Goal: Transaction & Acquisition: Register for event/course

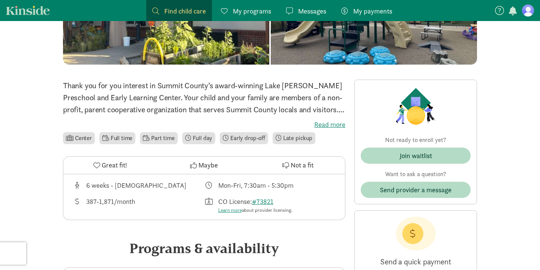
scroll to position [125, 0]
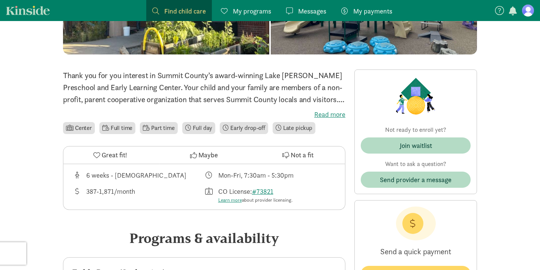
click at [162, 130] on li "Part time" at bounding box center [159, 128] width 38 height 12
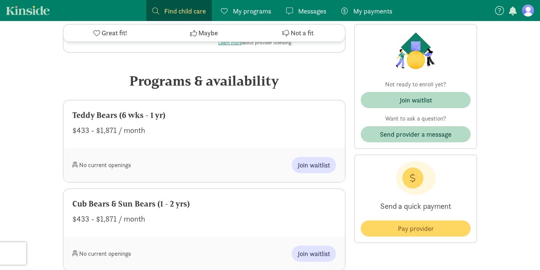
scroll to position [282, 0]
click at [313, 165] on span "Join waitlist" at bounding box center [314, 164] width 32 height 10
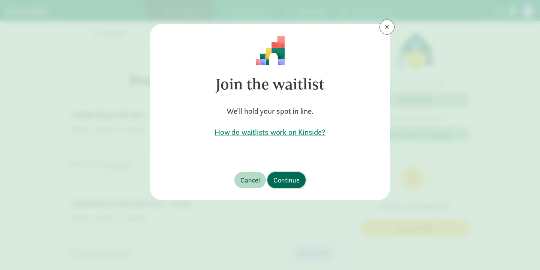
click at [288, 179] on span "Continue" at bounding box center [286, 180] width 26 height 10
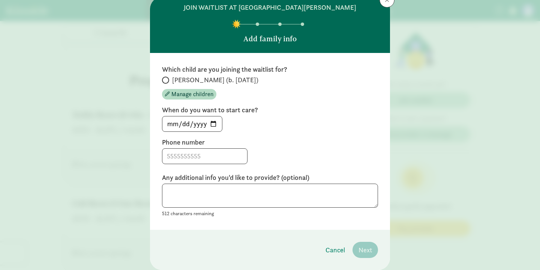
scroll to position [28, 0]
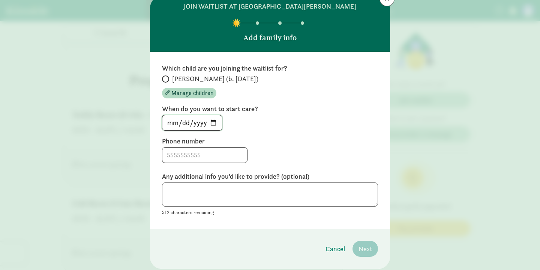
click at [211, 121] on input "[DATE]" at bounding box center [192, 122] width 60 height 15
click at [209, 123] on input "2025-09-03" at bounding box center [192, 122] width 60 height 15
type input "2025-09-02"
click at [189, 160] on input at bounding box center [204, 154] width 85 height 15
type input "9703336509"
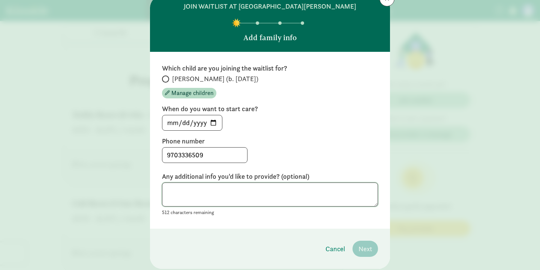
click at [207, 191] on textarea at bounding box center [270, 194] width 216 height 24
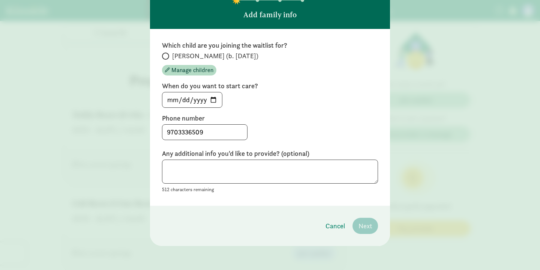
click at [168, 56] on span at bounding box center [165, 56] width 7 height 7
click at [167, 56] on input "[PERSON_NAME] (b. [DATE])" at bounding box center [164, 56] width 5 height 5
radio input "true"
click at [360, 224] on span "Next" at bounding box center [366, 226] width 14 height 10
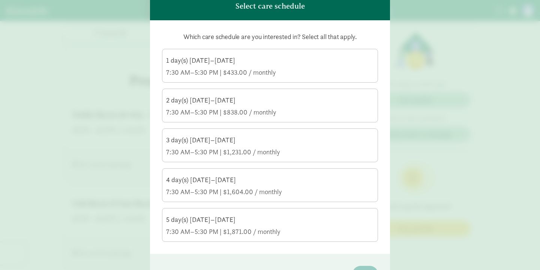
scroll to position [60, 0]
click at [219, 104] on div "2 day(s) [DATE]–[DATE]" at bounding box center [270, 99] width 208 height 9
click at [0, 0] on input "2 day(s) Monday–Friday 7:30 AM–5:30 PM | $838.00 / monthly" at bounding box center [0, 0] width 0 height 0
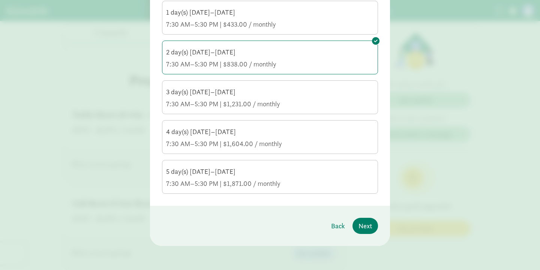
scroll to position [107, 0]
click at [363, 230] on span "Next" at bounding box center [366, 226] width 14 height 10
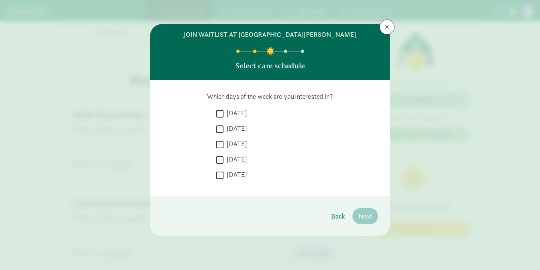
click at [222, 131] on input "[DATE]" at bounding box center [220, 129] width 8 height 10
checkbox input "true"
click at [219, 145] on input "Wednesday" at bounding box center [220, 144] width 8 height 10
checkbox input "true"
click at [366, 213] on span "Next" at bounding box center [366, 216] width 14 height 10
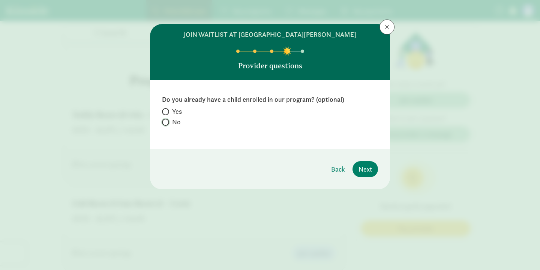
click at [166, 123] on input "No" at bounding box center [164, 122] width 5 height 5
radio input "true"
click at [368, 167] on span "Next" at bounding box center [366, 169] width 14 height 10
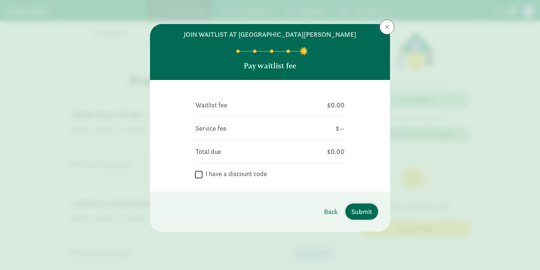
click at [363, 213] on span "Submit" at bounding box center [361, 211] width 21 height 10
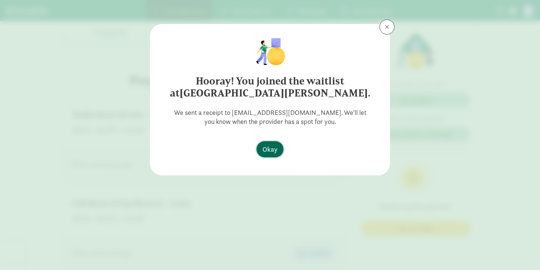
click at [270, 146] on span "Okay" at bounding box center [270, 149] width 15 height 10
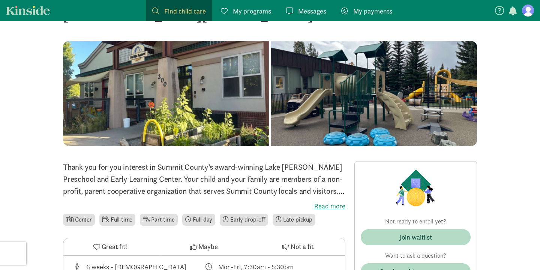
scroll to position [41, 0]
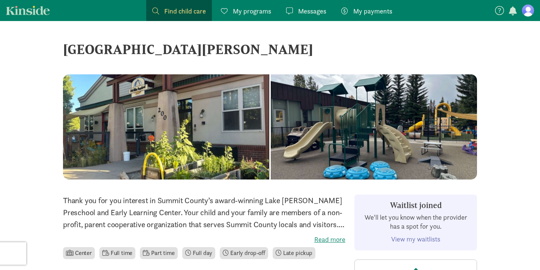
click at [183, 8] on span "Find child care" at bounding box center [185, 11] width 42 height 10
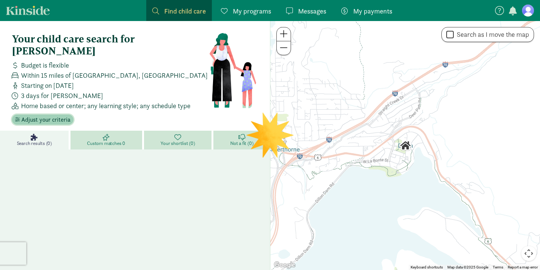
click at [44, 115] on span "Adjust your criteria" at bounding box center [45, 119] width 49 height 9
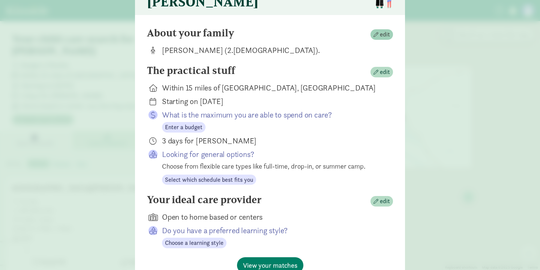
scroll to position [76, 0]
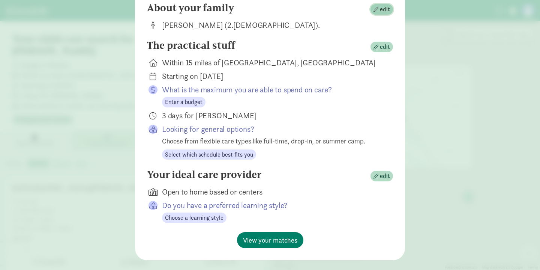
click at [383, 14] on span "edit" at bounding box center [385, 9] width 10 height 9
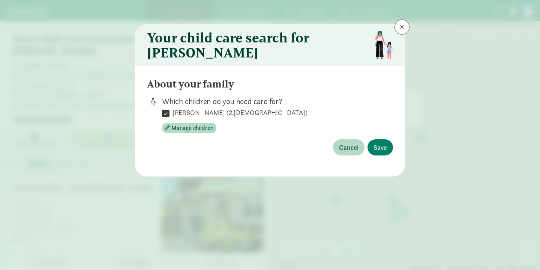
scroll to position [0, 0]
click at [182, 132] on span "Manage children" at bounding box center [192, 127] width 42 height 9
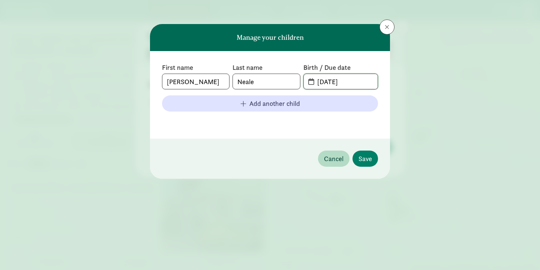
click at [332, 81] on input "05-23-2025" at bounding box center [345, 81] width 65 height 15
type input "05-25-2025"
click at [361, 156] on span "Save" at bounding box center [366, 158] width 14 height 10
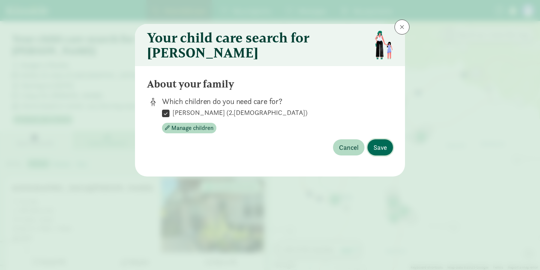
click at [380, 151] on span "Save" at bounding box center [381, 147] width 14 height 10
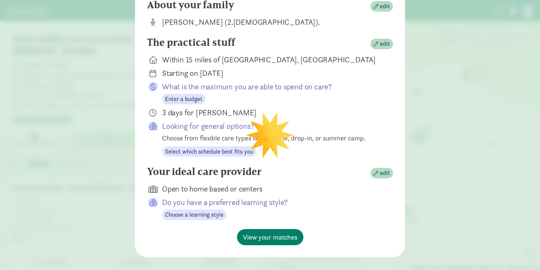
scroll to position [83, 0]
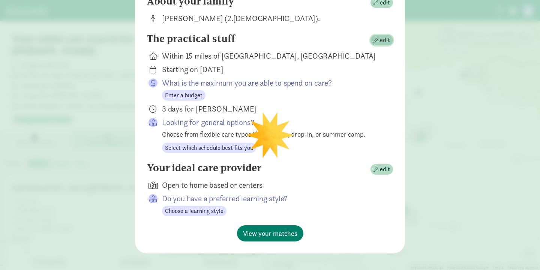
click at [383, 45] on span "edit" at bounding box center [385, 40] width 10 height 9
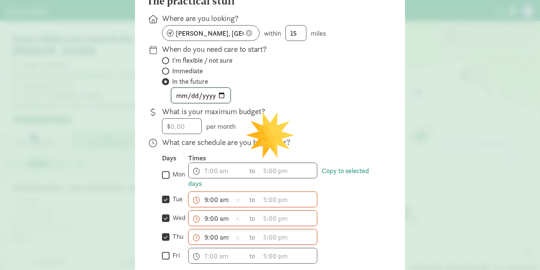
click at [181, 102] on input "2025-12-10" at bounding box center [200, 95] width 59 height 15
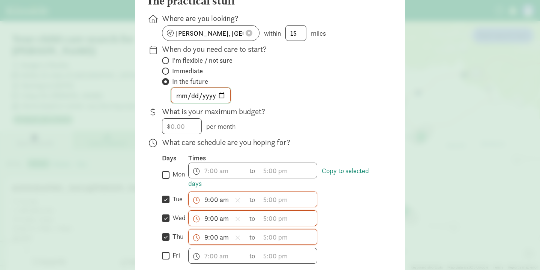
type input "2025-09-10"
click at [271, 127] on div "$ per month" at bounding box center [271, 126] width 219 height 16
click at [166, 242] on input "thu" at bounding box center [166, 237] width 8 height 10
checkbox input "false"
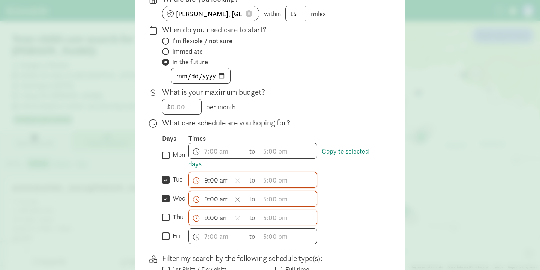
scroll to position [103, 0]
click at [276, 202] on input "text" at bounding box center [288, 198] width 57 height 15
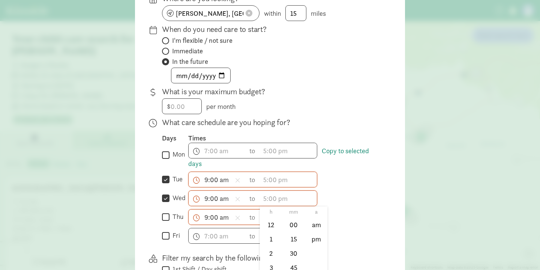
click at [366, 201] on div "9:00 am h 12 1 2 3 4 5 6 7 8 9 10 11 mm 00 15 30 45 a am pm to h 12 1 2 3 4 5 6…" at bounding box center [284, 198] width 193 height 16
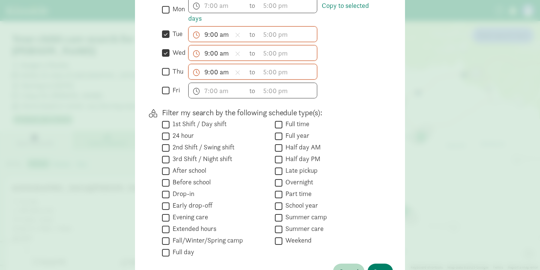
scroll to position [308, 0]
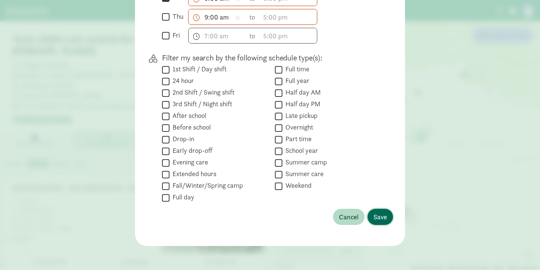
click at [384, 219] on span "Save" at bounding box center [381, 217] width 14 height 10
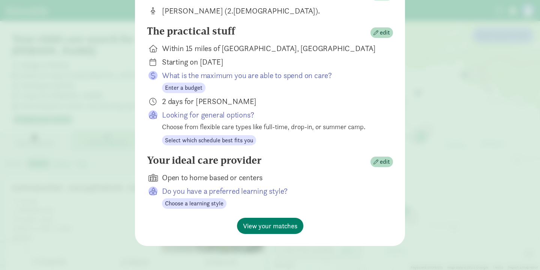
scroll to position [95, 0]
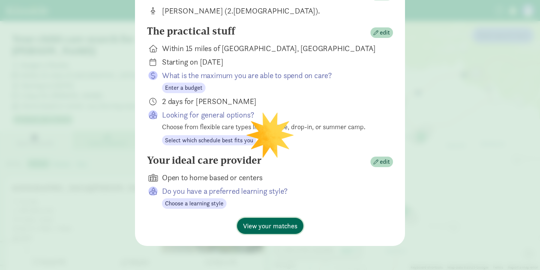
click at [269, 222] on span "View your matches" at bounding box center [270, 226] width 54 height 10
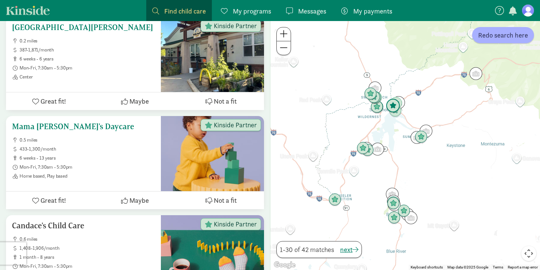
scroll to position [161, 0]
click at [56, 122] on h5 "Mama [PERSON_NAME]'s Daycare" at bounding box center [83, 126] width 143 height 9
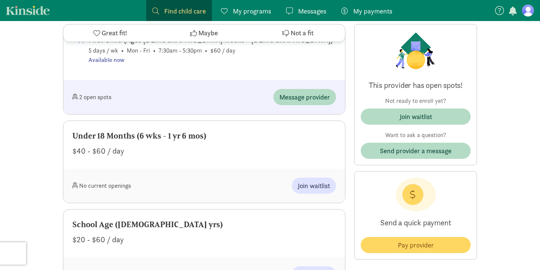
scroll to position [621, 0]
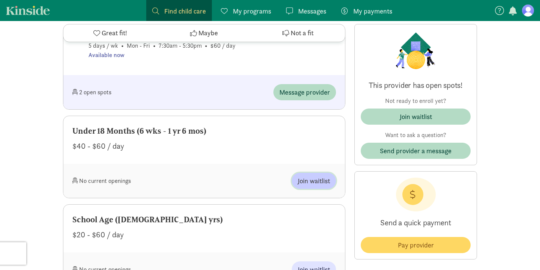
click at [309, 180] on span "Join waitlist" at bounding box center [314, 181] width 32 height 10
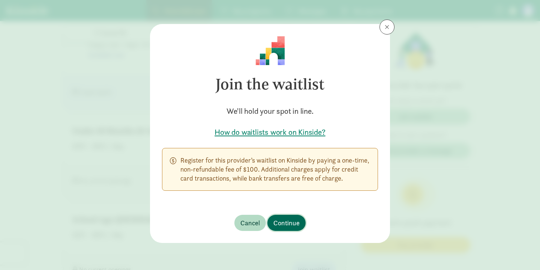
click at [287, 221] on span "Continue" at bounding box center [286, 223] width 26 height 10
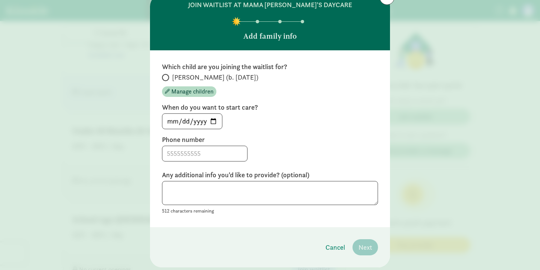
scroll to position [30, 0]
click at [207, 151] on input at bounding box center [204, 153] width 85 height 15
type input "9703336509"
click at [163, 76] on input "[PERSON_NAME] (b. [DATE])" at bounding box center [164, 77] width 5 height 5
radio input "true"
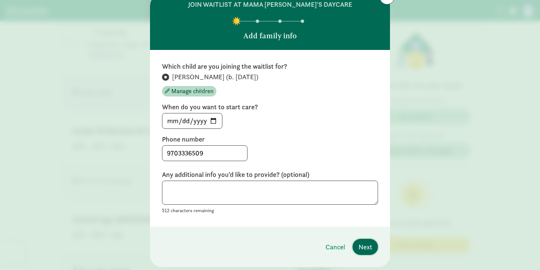
click at [361, 244] on span "Next" at bounding box center [366, 247] width 14 height 10
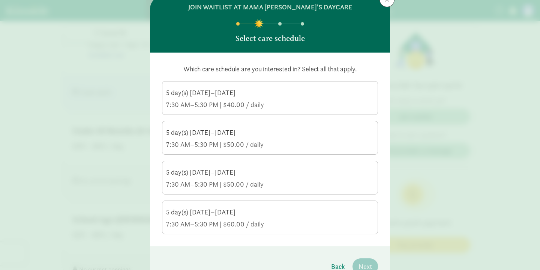
scroll to position [68, 0]
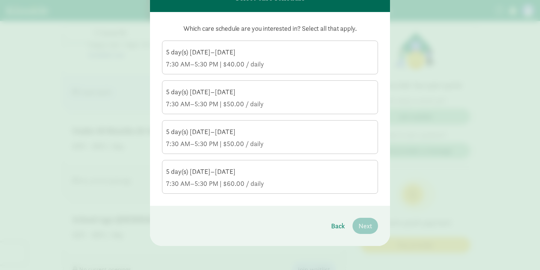
click at [198, 67] on div "7:30 AM–5:30 PM | $40.00 / daily" at bounding box center [270, 64] width 208 height 9
click at [0, 0] on input "5 day(s) Monday–Friday 7:30 AM–5:30 PM | $40.00 / daily" at bounding box center [0, 0] width 0 height 0
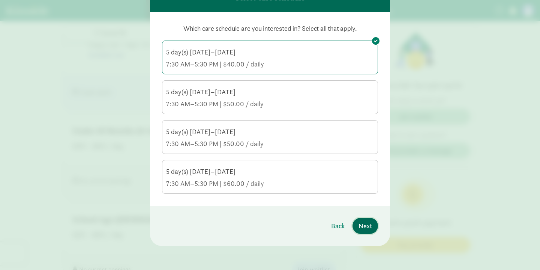
click at [366, 230] on span "Next" at bounding box center [366, 226] width 14 height 10
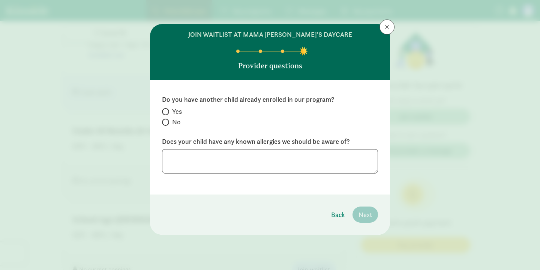
scroll to position [0, 0]
click at [165, 121] on input "No" at bounding box center [164, 122] width 5 height 5
radio input "true"
click at [333, 167] on textarea at bounding box center [270, 161] width 216 height 24
type textarea "na"
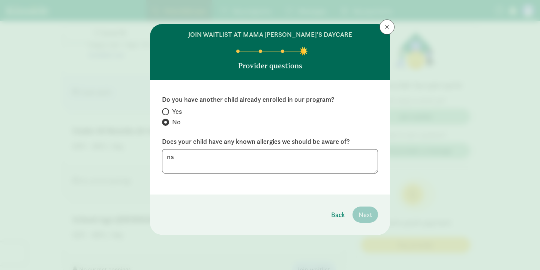
click at [369, 212] on span "Next" at bounding box center [366, 214] width 14 height 10
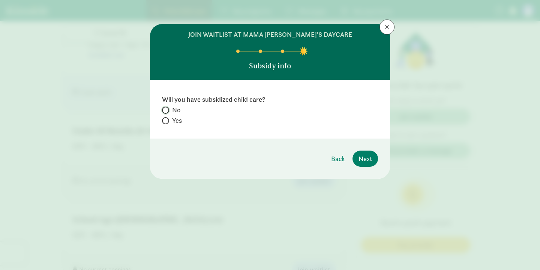
click at [166, 108] on input "No" at bounding box center [164, 110] width 5 height 5
radio input "true"
click at [370, 159] on span "Next" at bounding box center [366, 158] width 14 height 10
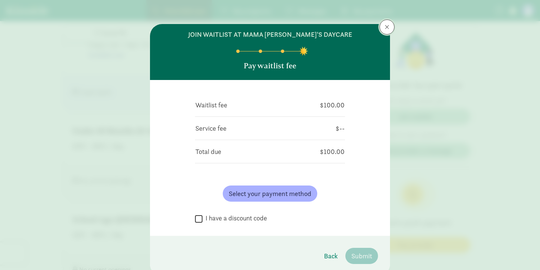
click at [386, 28] on span at bounding box center [387, 27] width 5 height 6
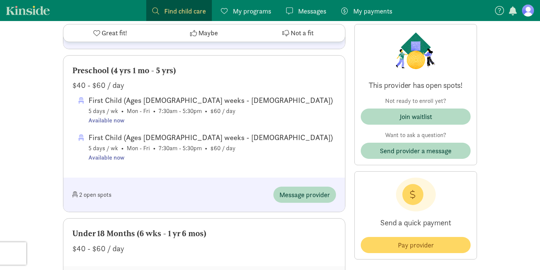
scroll to position [494, 0]
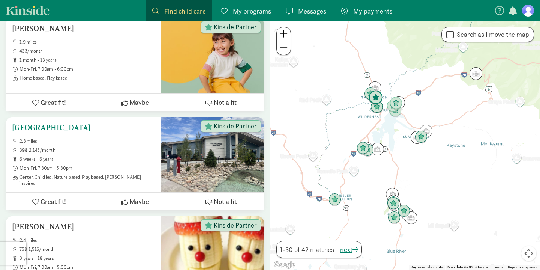
scroll to position [558, 0]
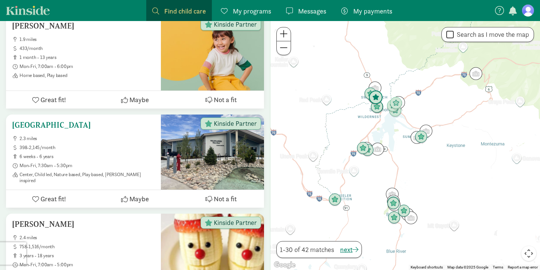
click at [63, 120] on h5 "[GEOGRAPHIC_DATA]" at bounding box center [83, 124] width 143 height 9
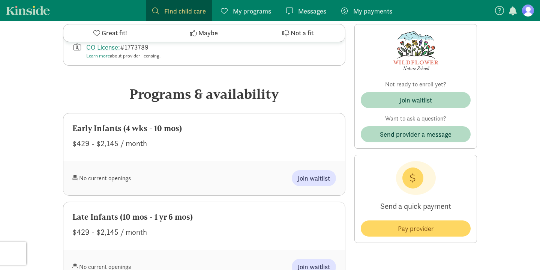
scroll to position [330, 0]
click at [309, 179] on span "Join waitlist" at bounding box center [314, 179] width 32 height 10
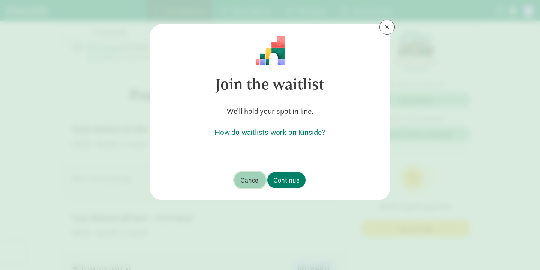
click at [254, 180] on span "Cancel" at bounding box center [250, 180] width 20 height 10
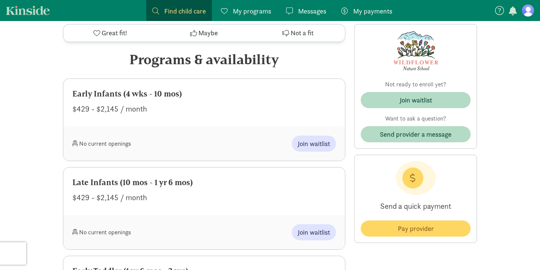
scroll to position [366, 0]
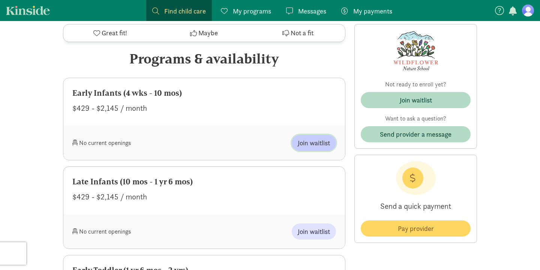
click at [303, 137] on button "Join waitlist" at bounding box center [314, 143] width 44 height 16
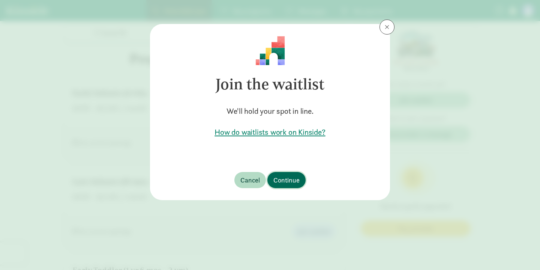
click at [290, 182] on span "Continue" at bounding box center [286, 180] width 26 height 10
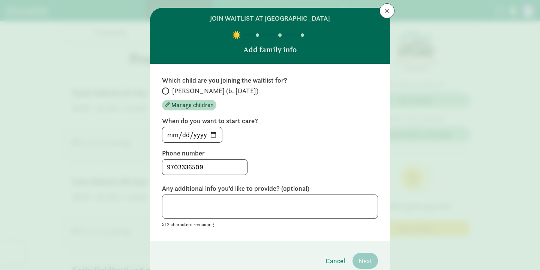
scroll to position [19, 0]
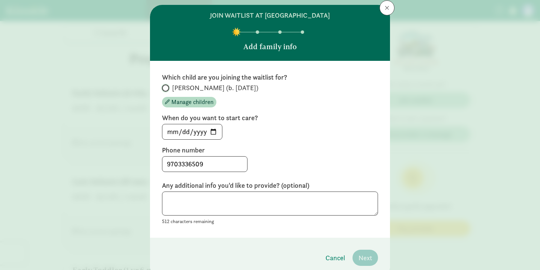
click at [164, 89] on input "[PERSON_NAME] (b. [DATE])" at bounding box center [164, 88] width 5 height 5
radio input "true"
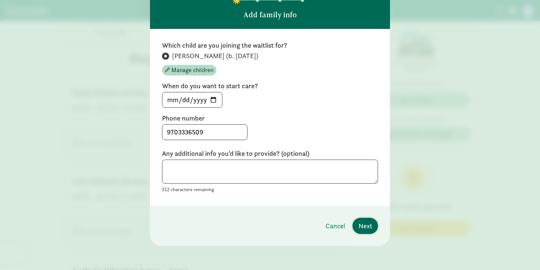
click at [362, 228] on span "Next" at bounding box center [366, 226] width 14 height 10
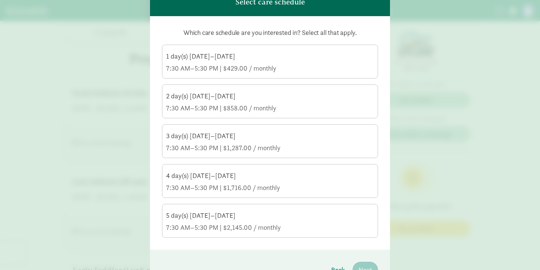
scroll to position [65, 0]
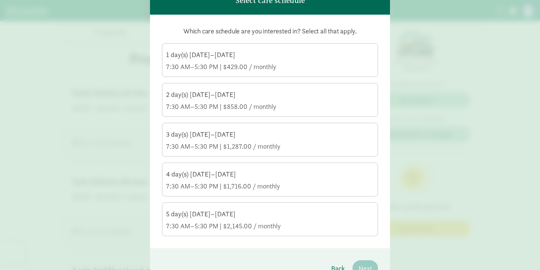
click at [188, 108] on div "7:30 AM–5:30 PM | $858.00 / monthly" at bounding box center [270, 106] width 208 height 9
click at [0, 0] on input "2 day(s) Monday–Friday 7:30 AM–5:30 PM | $858.00 / monthly" at bounding box center [0, 0] width 0 height 0
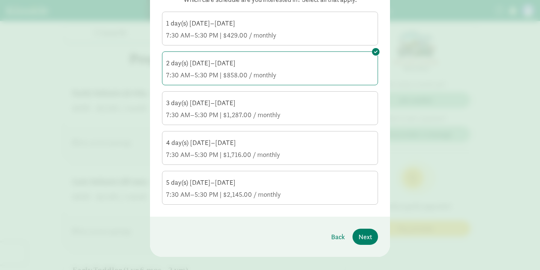
scroll to position [98, 0]
click at [365, 236] on span "Next" at bounding box center [366, 235] width 14 height 10
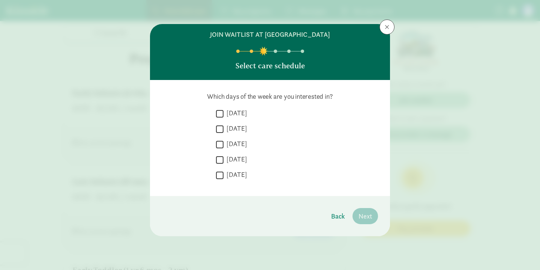
scroll to position [0, 0]
click at [221, 131] on input "Tuesday" at bounding box center [220, 129] width 8 height 10
checkbox input "true"
click at [220, 141] on input "Wednesday" at bounding box center [220, 144] width 8 height 10
checkbox input "true"
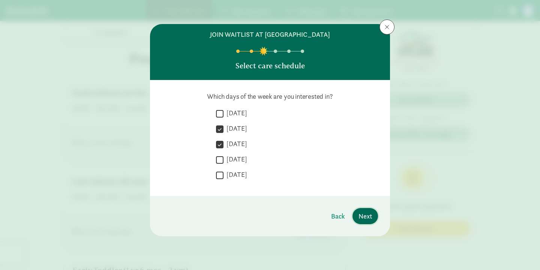
click at [369, 219] on span "Next" at bounding box center [366, 216] width 14 height 10
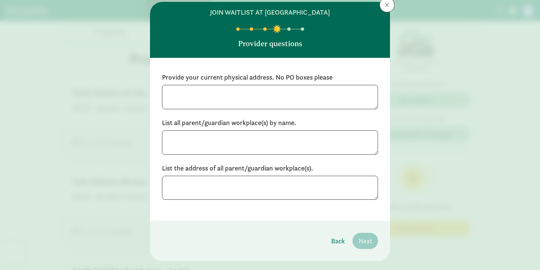
scroll to position [20, 0]
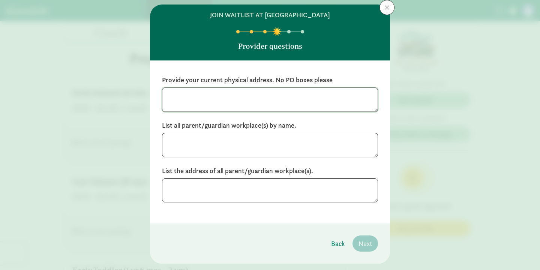
click at [194, 101] on textarea at bounding box center [270, 99] width 216 height 24
type textarea "9082 Ryan Gulch Road Silverthorne, CO 80498"
click at [190, 138] on textarea at bounding box center [270, 145] width 216 height 24
click at [240, 138] on textarea "Bistro North- Manager" at bounding box center [270, 145] width 216 height 24
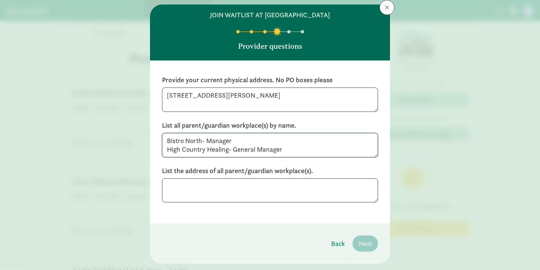
type textarea "Bistro North- Manager High Country Healing- General Manager"
click at [218, 192] on textarea at bounding box center [270, 190] width 216 height 24
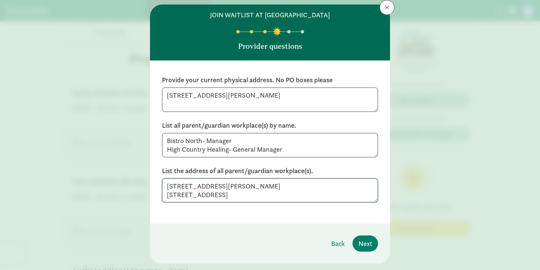
type textarea "270 Dillon Ridge Rd Dillon CO 80435 191 Blue River Parkway #202 Silverthorne CO…"
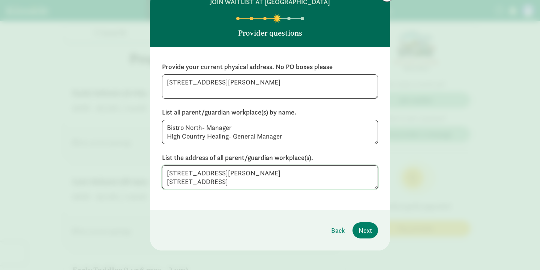
scroll to position [37, 0]
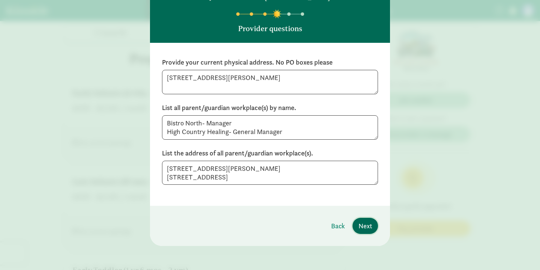
click at [369, 224] on span "Next" at bounding box center [366, 226] width 14 height 10
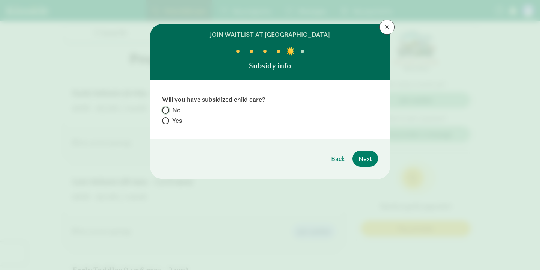
click at [166, 109] on input "No" at bounding box center [164, 110] width 5 height 5
radio input "true"
click at [369, 161] on span "Next" at bounding box center [366, 158] width 14 height 10
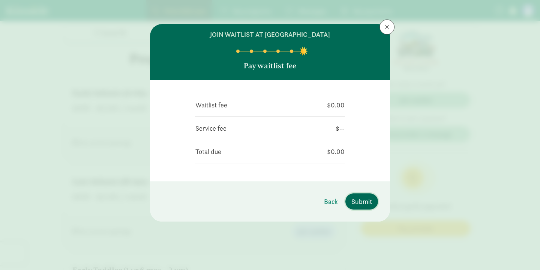
click at [361, 201] on span "Submit" at bounding box center [361, 201] width 21 height 10
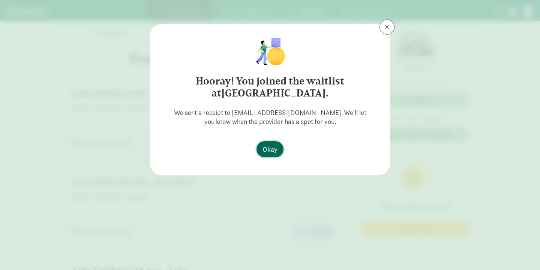
click at [268, 143] on button "Okay" at bounding box center [270, 149] width 27 height 16
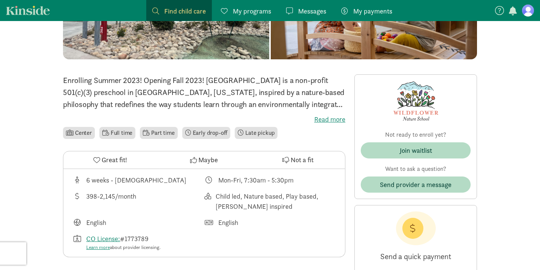
scroll to position [72, 0]
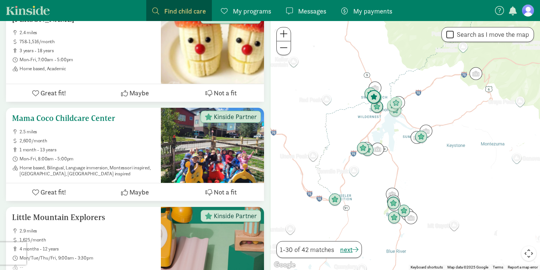
scroll to position [770, 0]
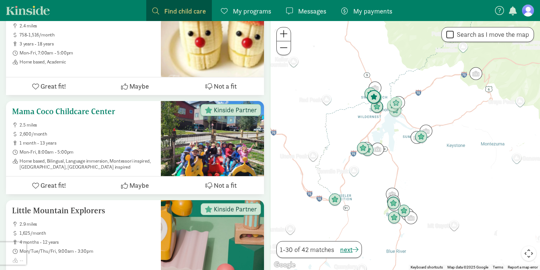
click at [80, 107] on h5 "Mama Coco Childcare Center" at bounding box center [83, 111] width 143 height 9
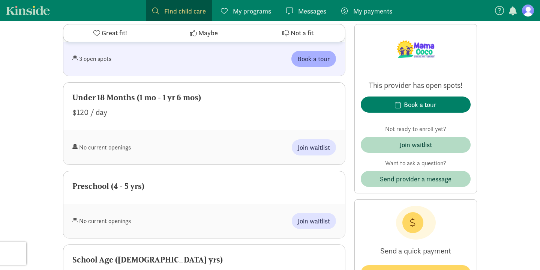
scroll to position [573, 0]
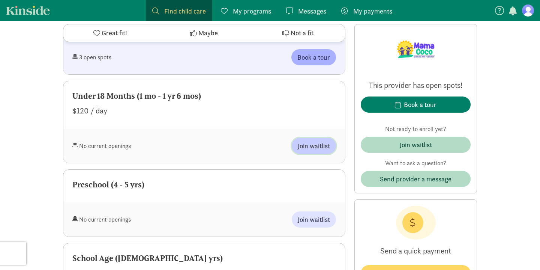
click at [322, 147] on span "Join waitlist" at bounding box center [314, 146] width 32 height 10
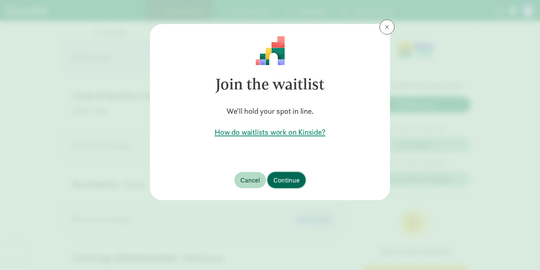
click at [291, 182] on span "Continue" at bounding box center [286, 180] width 26 height 10
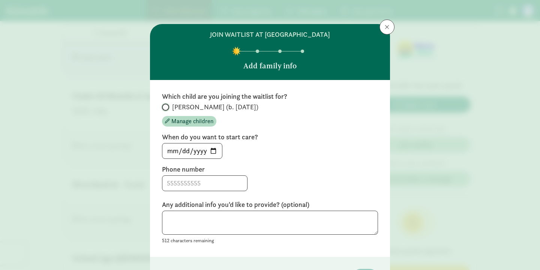
click at [163, 107] on input "[PERSON_NAME] (b. [DATE])" at bounding box center [164, 107] width 5 height 5
radio input "true"
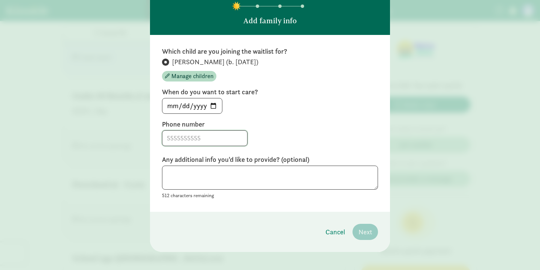
click at [188, 137] on input at bounding box center [204, 138] width 85 height 15
type input "9703336509"
click at [281, 182] on textarea at bounding box center [270, 177] width 216 height 24
click at [365, 234] on span "Next" at bounding box center [366, 232] width 14 height 10
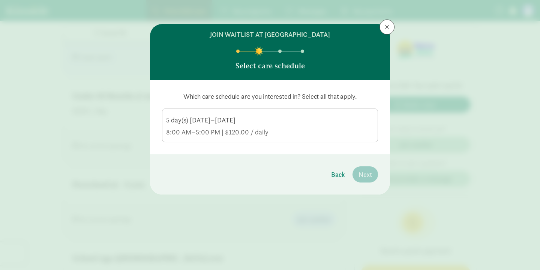
click at [274, 128] on div "5 day(s) [DATE]–[DATE]" at bounding box center [270, 132] width 208 height 9
click at [0, 0] on input "5 day(s) [DATE]–[DATE] 8:00 AM–5:00 PM | $120.00 / daily" at bounding box center [0, 0] width 0 height 0
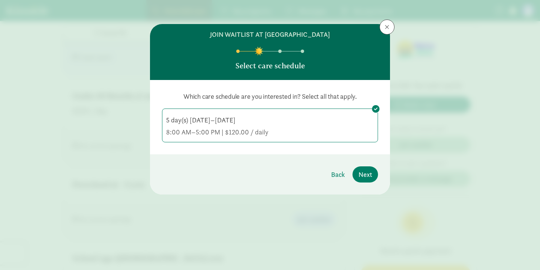
click at [305, 128] on div "8:00 AM–5:00 PM | $120.00 / daily" at bounding box center [270, 132] width 208 height 9
click at [0, 0] on input "5 day(s) [DATE]–[DATE] 8:00 AM–5:00 PM | $120.00 / daily" at bounding box center [0, 0] width 0 height 0
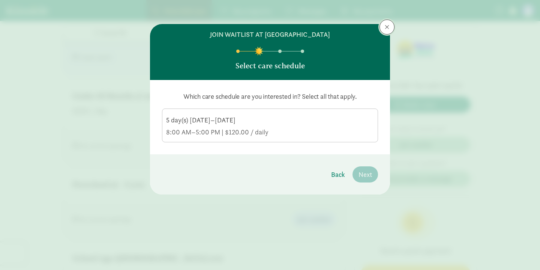
click at [391, 28] on button at bounding box center [387, 27] width 15 height 15
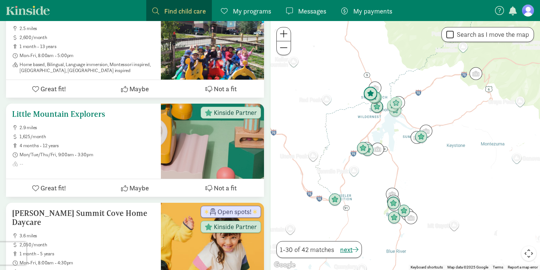
scroll to position [883, 0]
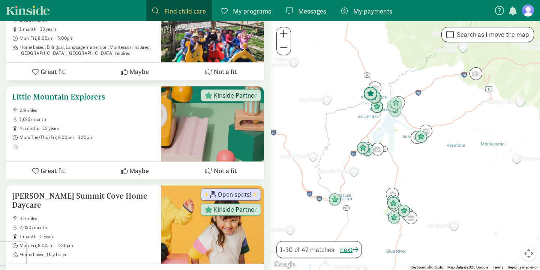
click at [49, 92] on h5 "Little Mountain Explorers" at bounding box center [83, 96] width 143 height 9
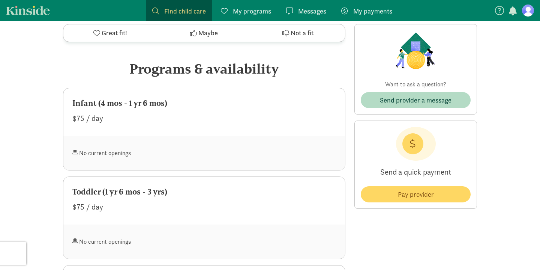
scroll to position [266, 0]
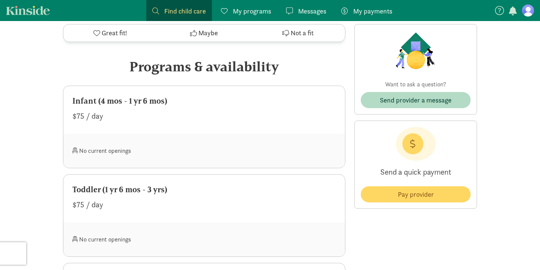
click at [105, 153] on div "No current openings" at bounding box center [138, 151] width 132 height 16
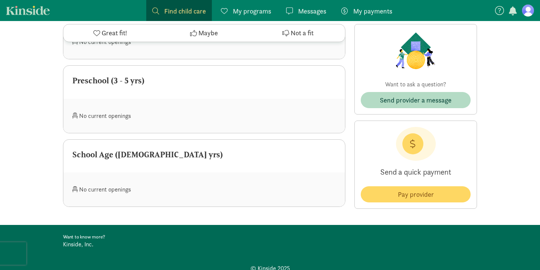
scroll to position [497, 0]
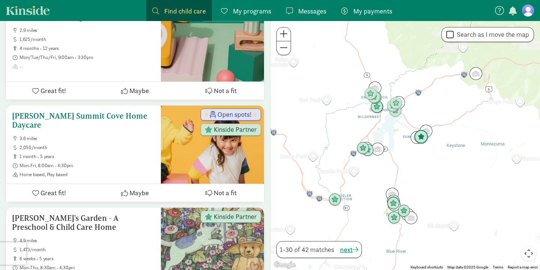
scroll to position [973, 0]
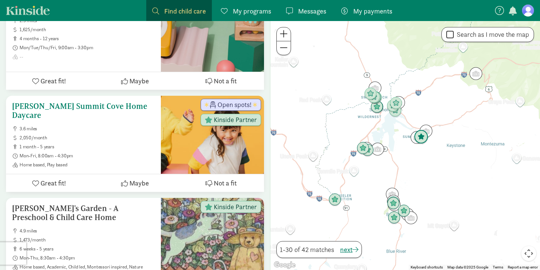
click at [70, 102] on h5 "[PERSON_NAME] Summit Cove Home Daycare" at bounding box center [83, 111] width 143 height 18
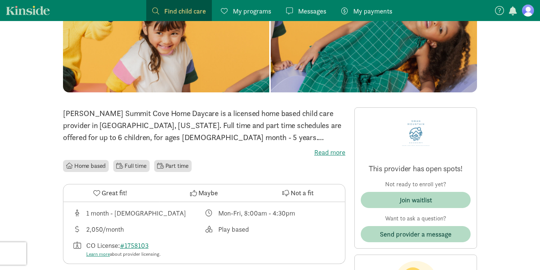
scroll to position [107, 0]
click at [321, 154] on label "Read more" at bounding box center [204, 151] width 282 height 9
click at [0, 0] on input "Read more" at bounding box center [0, 0] width 0 height 0
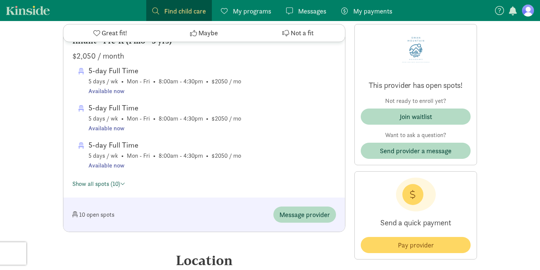
scroll to position [408, 0]
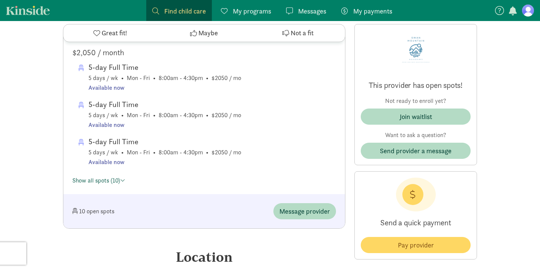
click at [100, 176] on link "Show all spots (10)" at bounding box center [98, 180] width 53 height 8
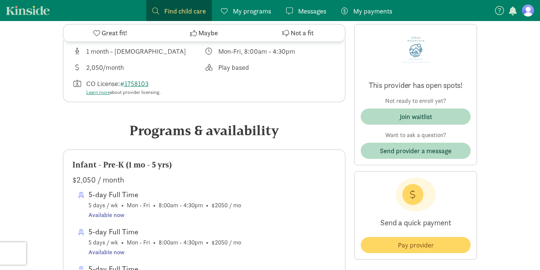
scroll to position [282, 0]
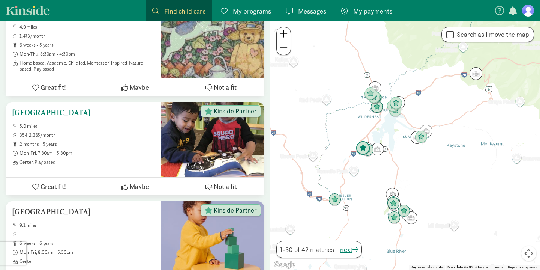
scroll to position [1194, 0]
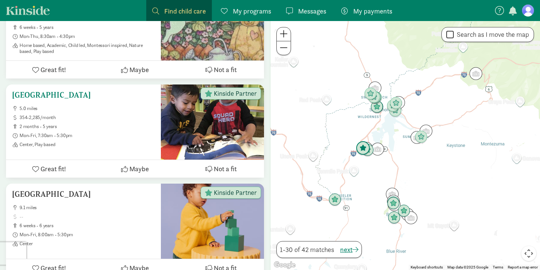
click at [30, 90] on h5 "[GEOGRAPHIC_DATA]" at bounding box center [83, 94] width 143 height 9
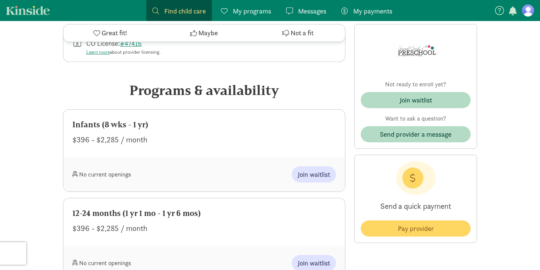
scroll to position [289, 0]
click at [306, 174] on span "Join waitlist" at bounding box center [314, 174] width 32 height 10
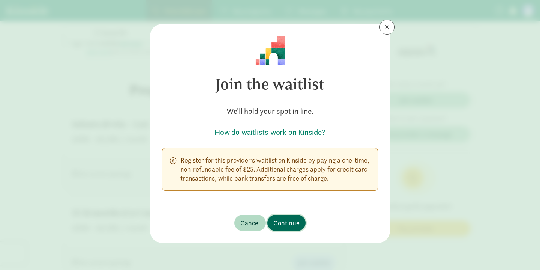
click at [288, 225] on span "Continue" at bounding box center [286, 223] width 26 height 10
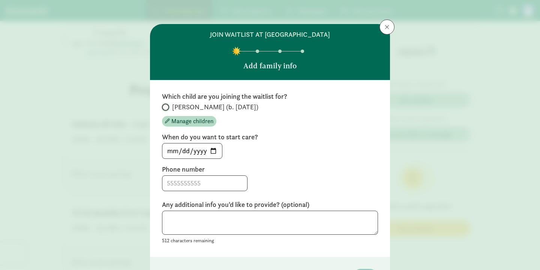
click at [164, 107] on input "[PERSON_NAME] (b. [DATE])" at bounding box center [164, 107] width 5 height 5
radio input "true"
click at [189, 180] on input at bounding box center [204, 183] width 85 height 15
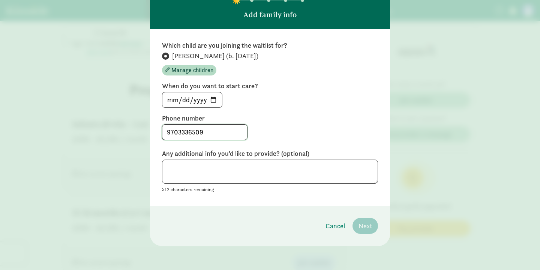
type input "9703336509"
click at [213, 168] on textarea at bounding box center [270, 171] width 216 height 24
click at [213, 101] on input "[DATE]" at bounding box center [192, 99] width 60 height 15
type input "[DATE]"
click at [365, 224] on span "Next" at bounding box center [366, 226] width 14 height 10
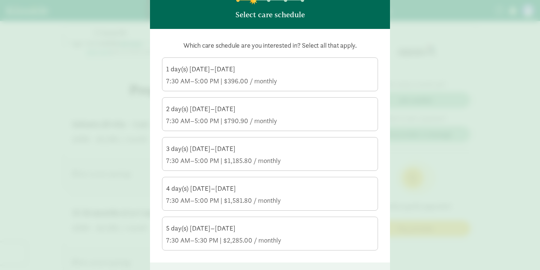
click at [204, 120] on div "7:30 AM–5:00 PM | $790.90 / monthly" at bounding box center [270, 120] width 208 height 9
click at [0, 0] on input "2 day(s) Monday–Friday 7:30 AM–5:00 PM | $790.90 / monthly" at bounding box center [0, 0] width 0 height 0
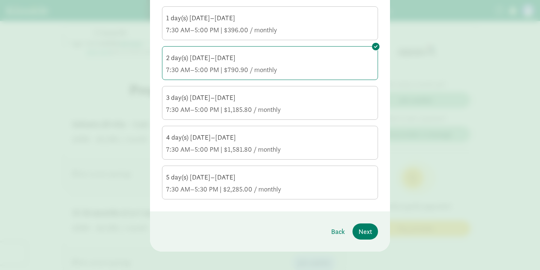
scroll to position [103, 0]
click at [364, 230] on span "Next" at bounding box center [366, 230] width 14 height 10
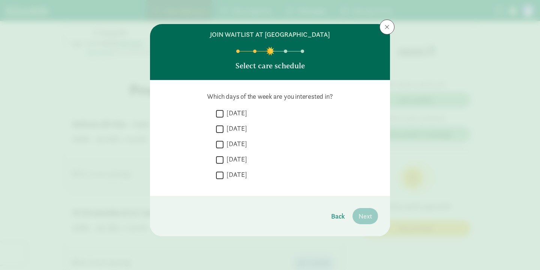
click at [220, 128] on input "Tuesday" at bounding box center [220, 129] width 8 height 10
checkbox input "true"
click at [220, 146] on input "Wednesday" at bounding box center [220, 144] width 8 height 10
checkbox input "true"
click at [365, 218] on span "Next" at bounding box center [366, 216] width 14 height 10
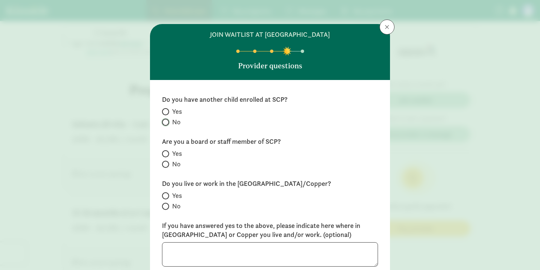
click at [164, 120] on input "No" at bounding box center [164, 122] width 5 height 5
radio input "true"
click at [164, 165] on input "No" at bounding box center [164, 164] width 5 height 5
radio input "true"
click at [166, 205] on input "No" at bounding box center [164, 206] width 5 height 5
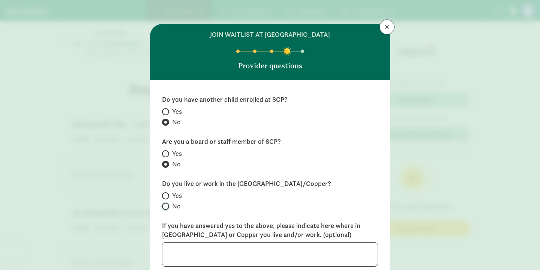
radio input "true"
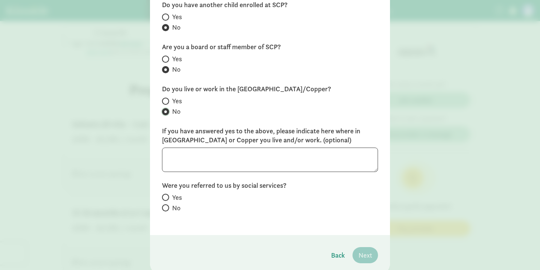
scroll to position [102, 0]
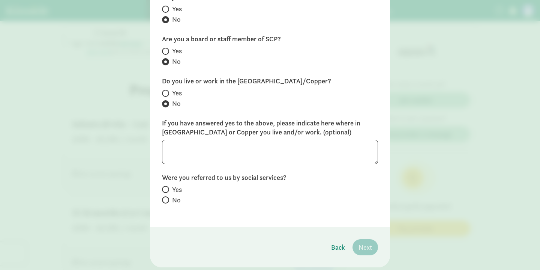
click at [161, 198] on div "Do you have another child enrolled at SCP? Yes No Are you a board or staff memb…" at bounding box center [270, 101] width 240 height 249
click at [165, 200] on input "No" at bounding box center [164, 199] width 5 height 5
radio input "true"
click at [363, 247] on span "Next" at bounding box center [366, 247] width 14 height 10
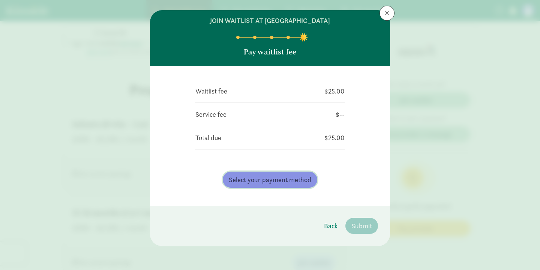
click at [266, 181] on span "Select your payment method" at bounding box center [270, 179] width 83 height 10
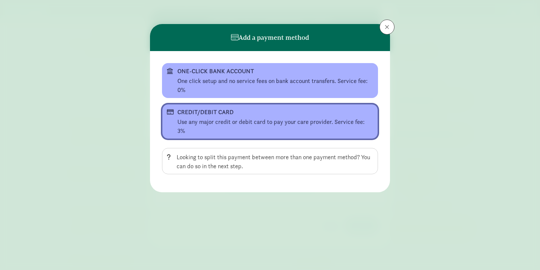
click at [203, 120] on div "Use any major credit or debit card to pay your care provider. Service fee: 3%" at bounding box center [275, 126] width 196 height 18
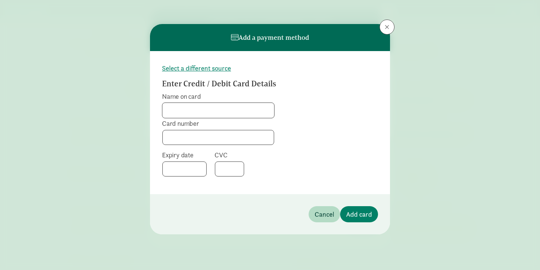
click at [183, 111] on input "Name on card" at bounding box center [218, 110] width 112 height 15
type input "Marissa Tillison"
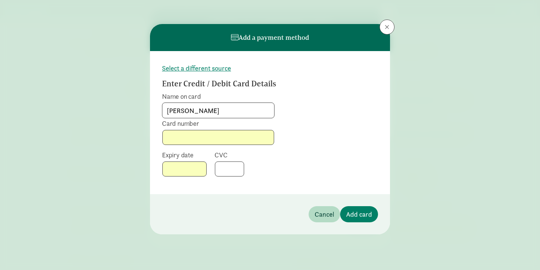
click at [230, 174] on div at bounding box center [229, 168] width 29 height 15
click at [364, 212] on span "Add card" at bounding box center [359, 214] width 26 height 10
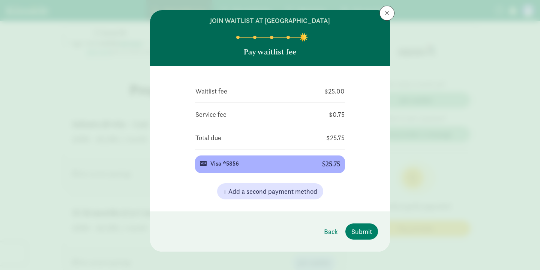
scroll to position [20, 0]
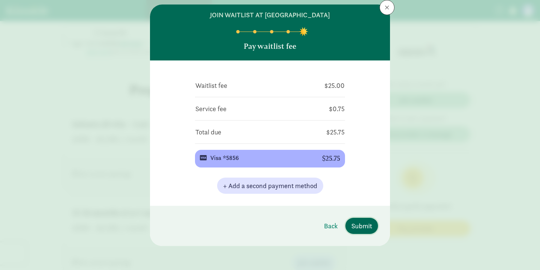
click at [364, 227] on span "Submit" at bounding box center [361, 226] width 21 height 10
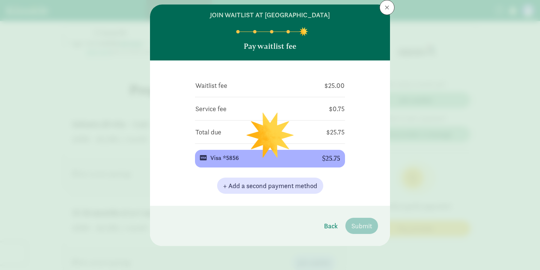
scroll to position [0, 0]
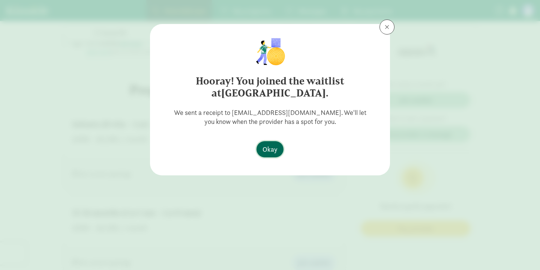
click at [266, 153] on span "Okay" at bounding box center [270, 149] width 15 height 10
click at [268, 149] on span "Okay" at bounding box center [270, 149] width 15 height 10
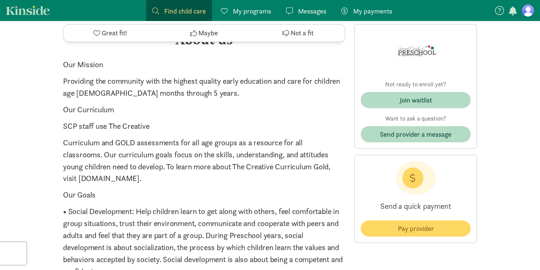
scroll to position [913, 0]
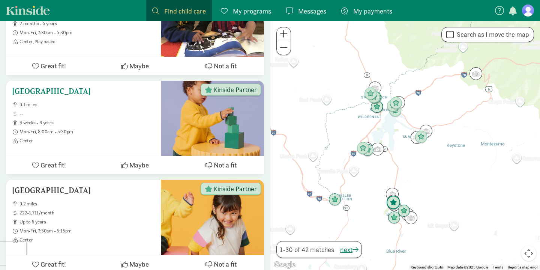
scroll to position [1297, 0]
click at [64, 137] on span "Center" at bounding box center [87, 140] width 135 height 6
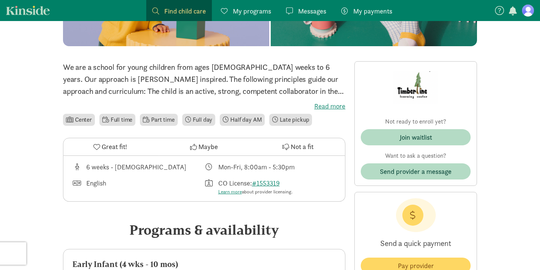
scroll to position [130, 0]
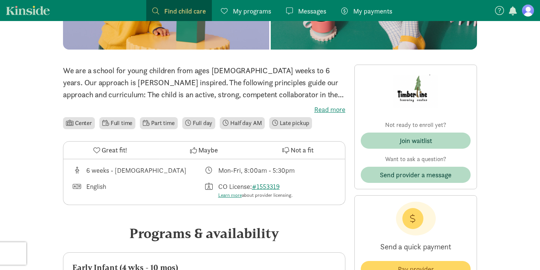
click at [325, 107] on label "Read more" at bounding box center [204, 109] width 282 height 9
click at [0, 0] on input "Read more" at bounding box center [0, 0] width 0 height 0
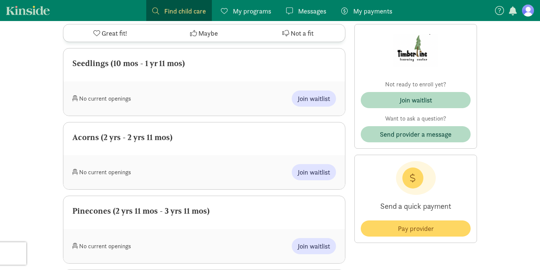
scroll to position [439, 0]
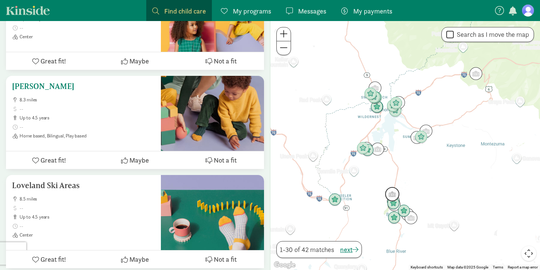
scroll to position [2490, 0]
click at [82, 82] on h5 "[PERSON_NAME]" at bounding box center [83, 86] width 143 height 9
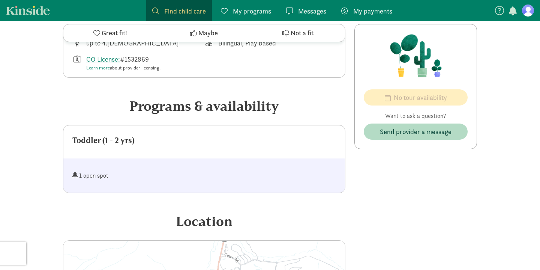
scroll to position [239, 0]
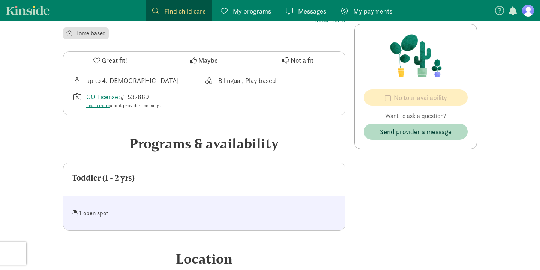
click at [92, 215] on div "1 open spot" at bounding box center [138, 213] width 132 height 16
click at [74, 212] on span at bounding box center [74, 213] width 5 height 6
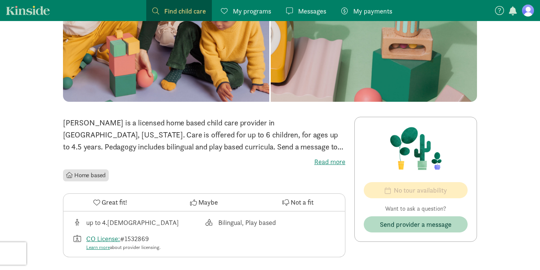
scroll to position [78, 0]
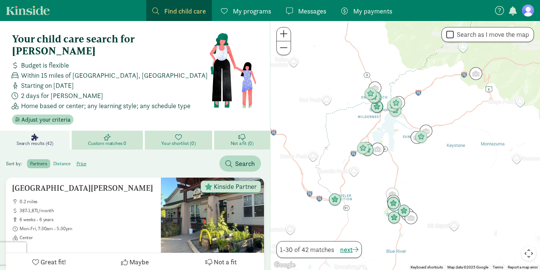
click at [74, 159] on label "distance" at bounding box center [82, 163] width 16 height 9
click at [53, 161] on input "distance" at bounding box center [53, 161] width 0 height 0
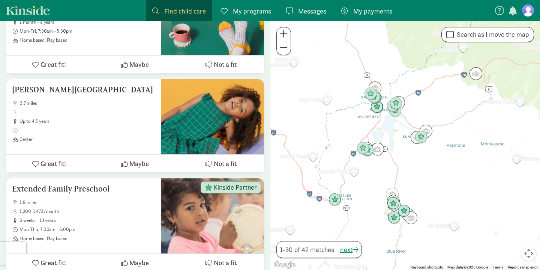
scroll to position [496, 0]
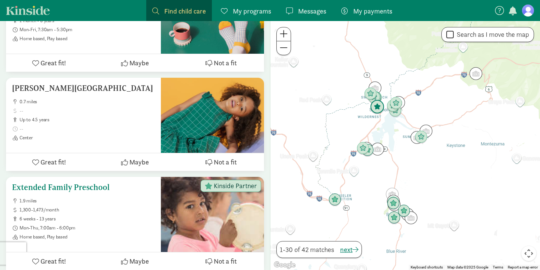
click at [94, 207] on span "1,300-1,473/month" at bounding box center [87, 210] width 135 height 6
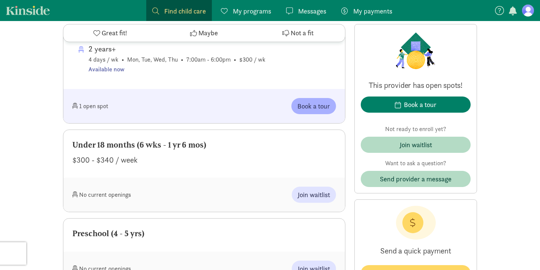
scroll to position [442, 0]
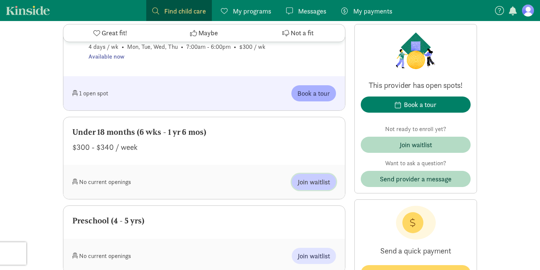
click at [312, 181] on span "Join waitlist" at bounding box center [314, 182] width 32 height 10
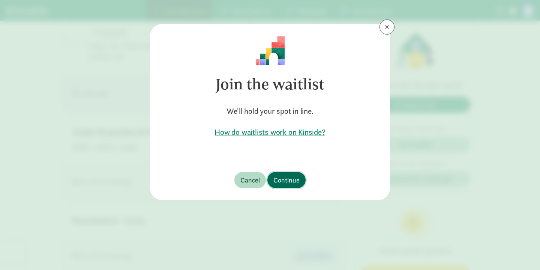
click at [279, 179] on span "Continue" at bounding box center [286, 180] width 26 height 10
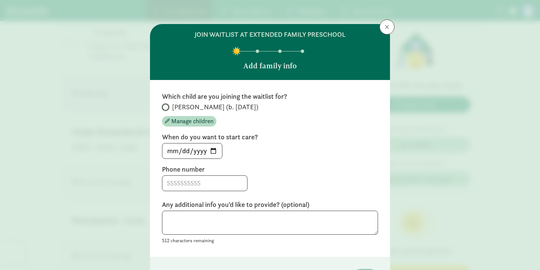
click at [162, 105] on input "[PERSON_NAME] (b. [DATE])" at bounding box center [164, 107] width 5 height 5
radio input "true"
click at [215, 153] on input "[DATE]" at bounding box center [192, 150] width 60 height 15
type input "[DATE]"
click at [203, 194] on div "Which child are you joining the waitlist for? [PERSON_NAME] (b. [DATE]) Manage …" at bounding box center [270, 168] width 216 height 153
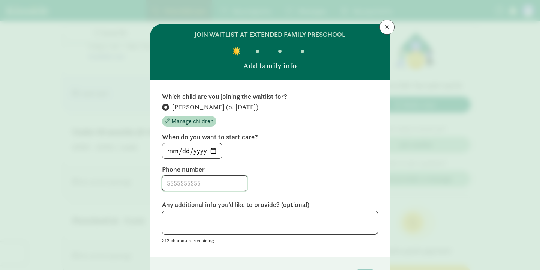
click at [199, 186] on input at bounding box center [204, 183] width 85 height 15
type input "9703336509"
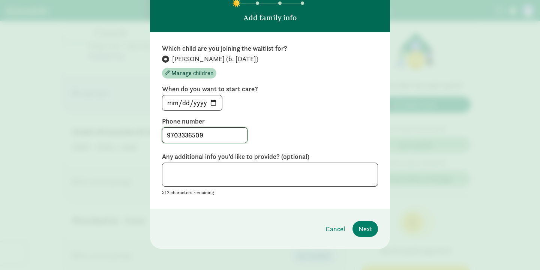
scroll to position [51, 0]
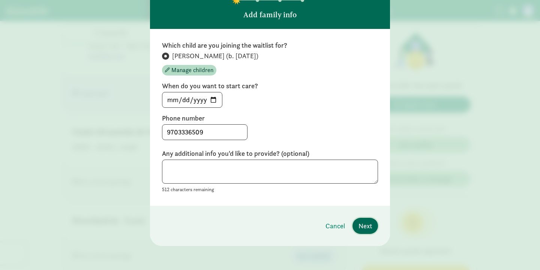
click at [363, 230] on span "Next" at bounding box center [366, 226] width 14 height 10
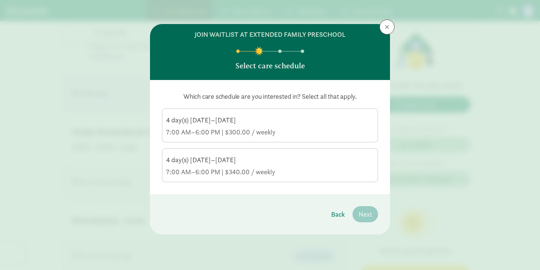
scroll to position [0, 0]
click at [258, 122] on div "4 day(s) [DATE]–[DATE]" at bounding box center [270, 120] width 208 height 9
click at [0, 0] on input "4 day(s) [DATE]–[DATE] 7:00 AM–6:00 PM | $300.00 / weekly" at bounding box center [0, 0] width 0 height 0
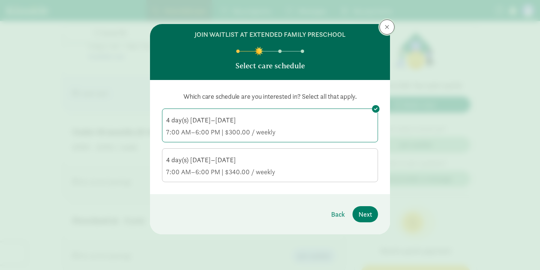
click at [384, 26] on button at bounding box center [387, 27] width 15 height 15
